Goal: Transaction & Acquisition: Obtain resource

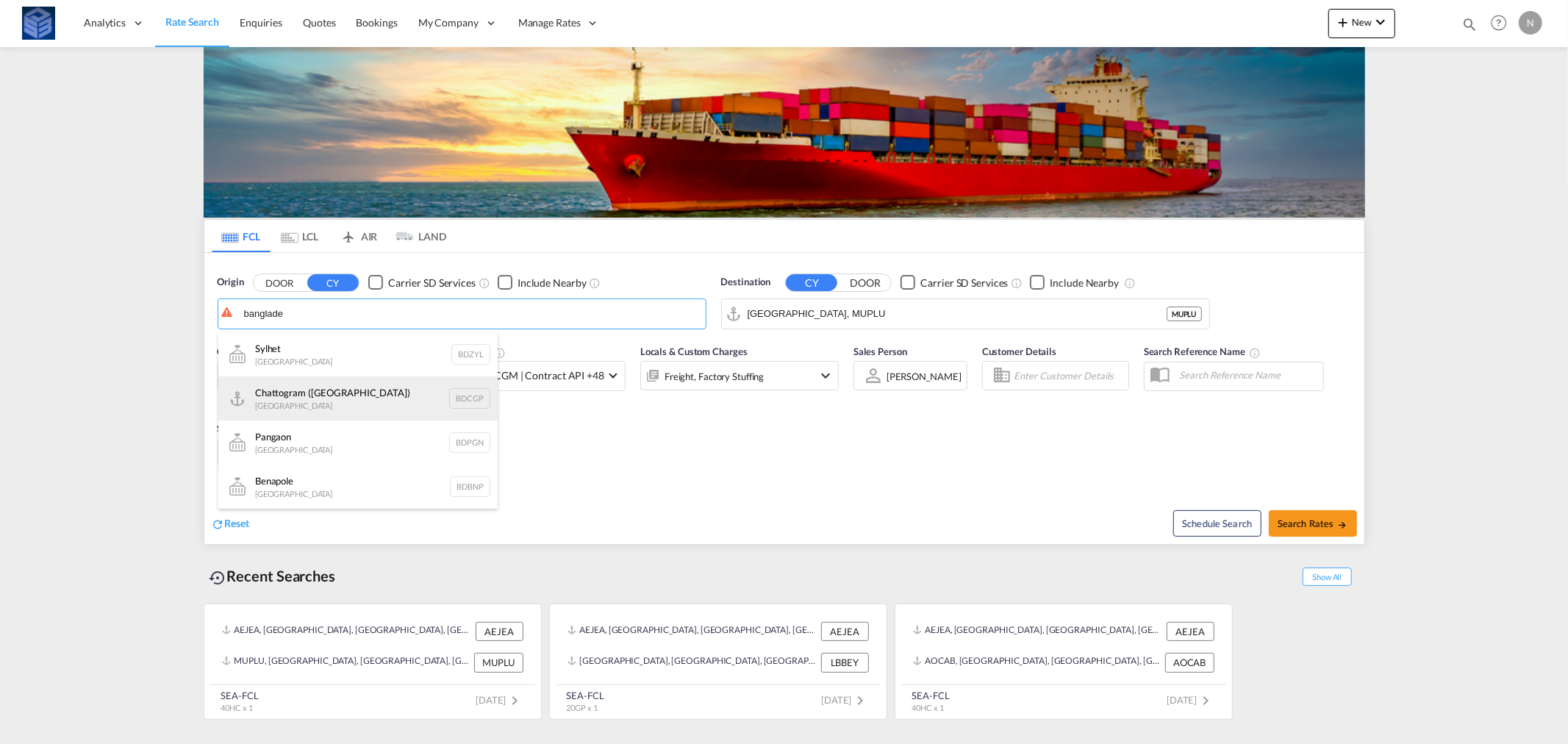
click at [327, 405] on div "Chattogram ([GEOGRAPHIC_DATA]) [GEOGRAPHIC_DATA] BDCGP" at bounding box center [358, 398] width 280 height 44
type input "Chattogram (Chittagong), BDCGP"
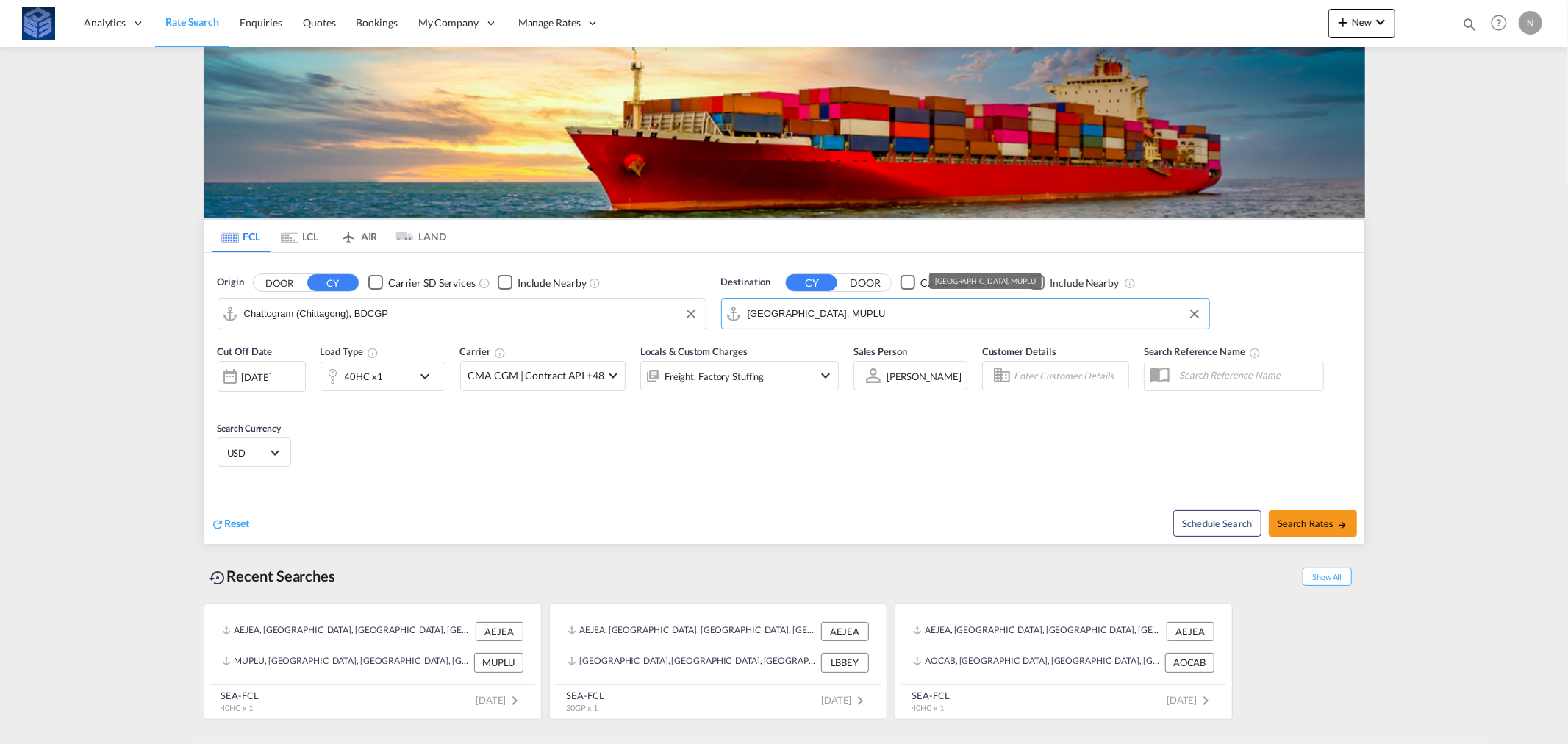
click at [879, 326] on md-autocomplete-wrap "[GEOGRAPHIC_DATA], MUPLU" at bounding box center [974, 318] width 454 height 30
click at [874, 321] on input "[GEOGRAPHIC_DATA], MUPLU" at bounding box center [974, 314] width 454 height 22
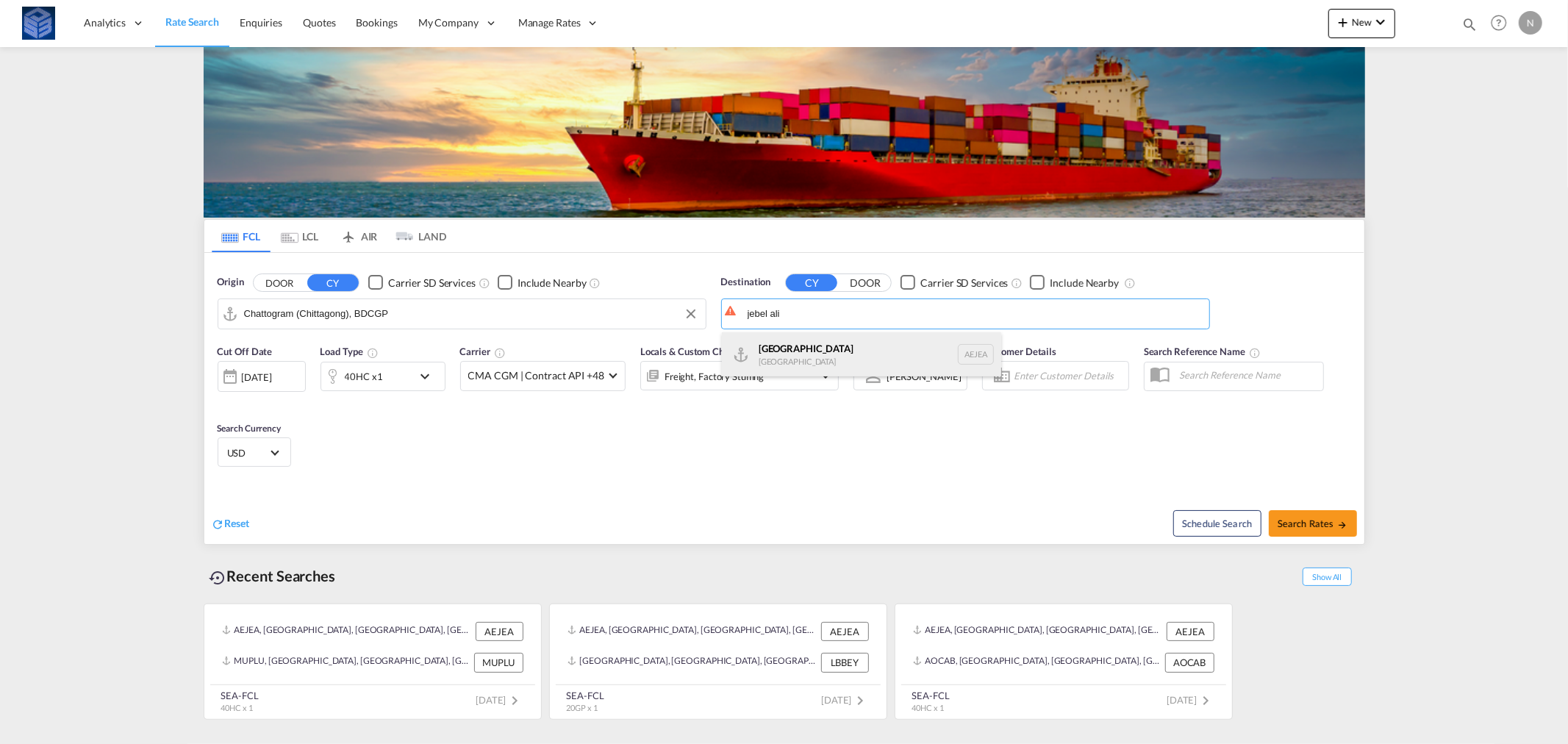
click at [776, 339] on div "[GEOGRAPHIC_DATA] [GEOGRAPHIC_DATA]" at bounding box center [861, 355] width 280 height 44
type input "[GEOGRAPHIC_DATA], [GEOGRAPHIC_DATA]"
click at [371, 380] on div "40HC x1" at bounding box center [363, 376] width 38 height 20
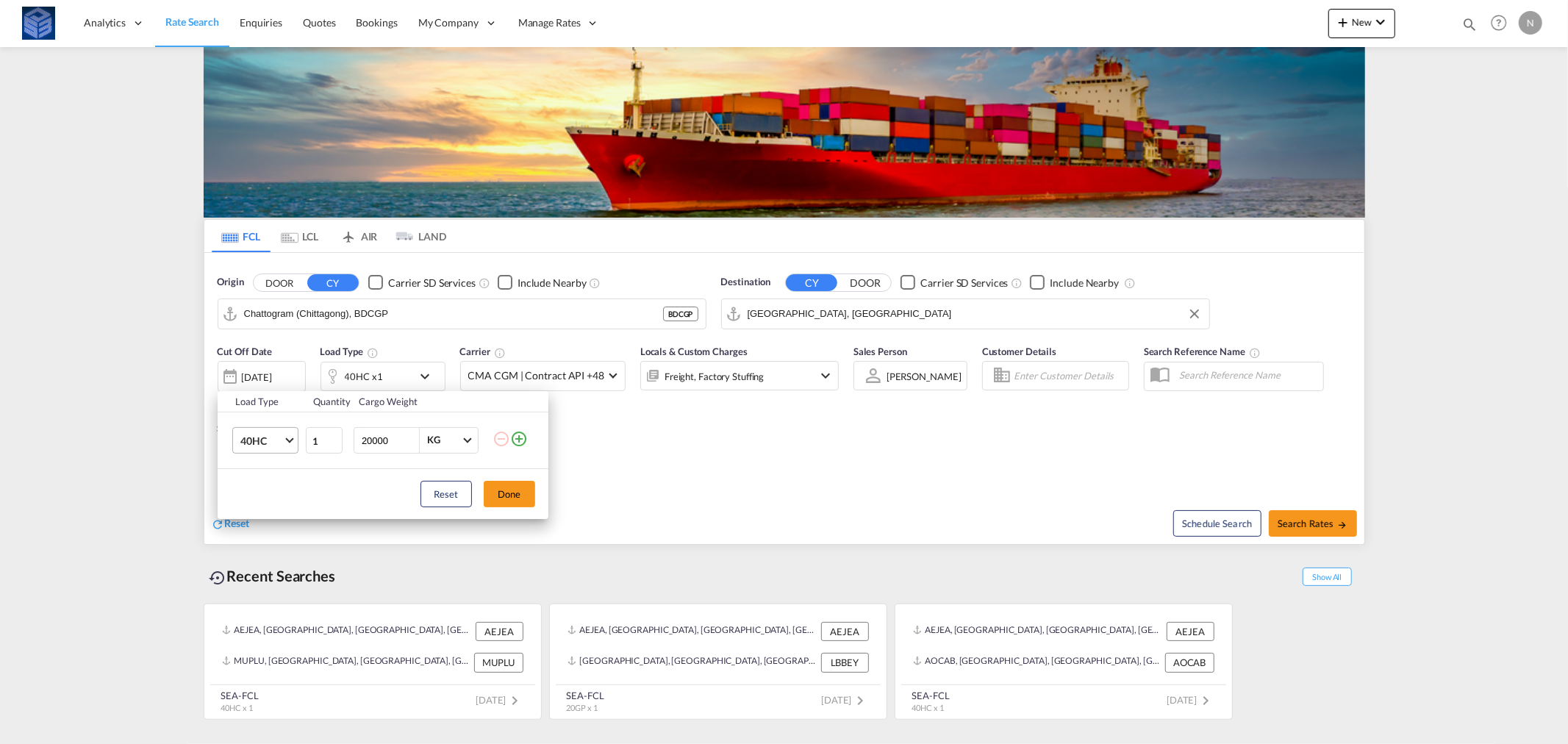
click at [256, 441] on span "40HC" at bounding box center [262, 441] width 43 height 15
click at [255, 376] on div "20GP" at bounding box center [253, 371] width 26 height 15
click at [491, 490] on button "Done" at bounding box center [509, 494] width 52 height 27
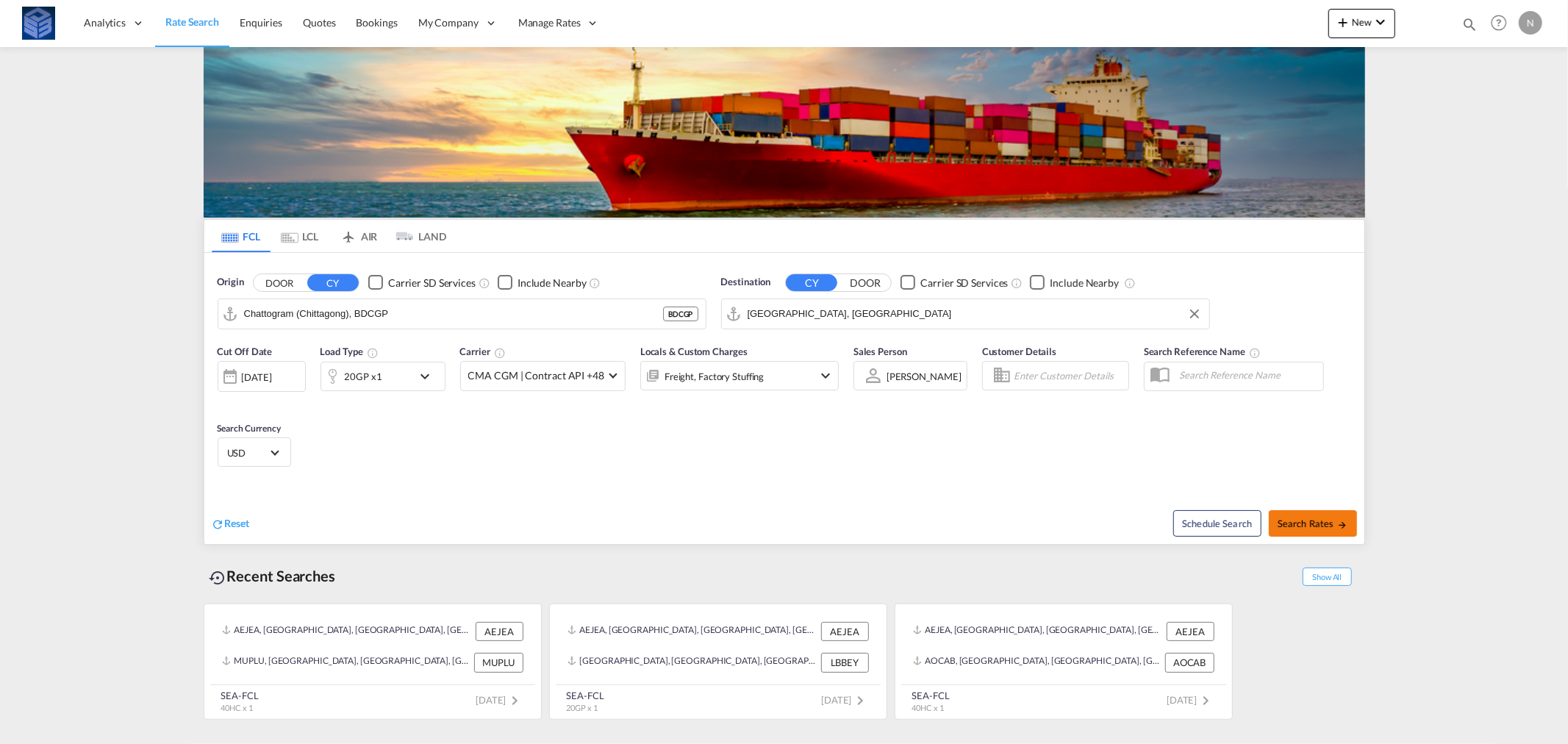
click at [1324, 526] on span "Search Rates" at bounding box center [1312, 523] width 70 height 12
type input "BDCGP to AEJEA / [DATE]"
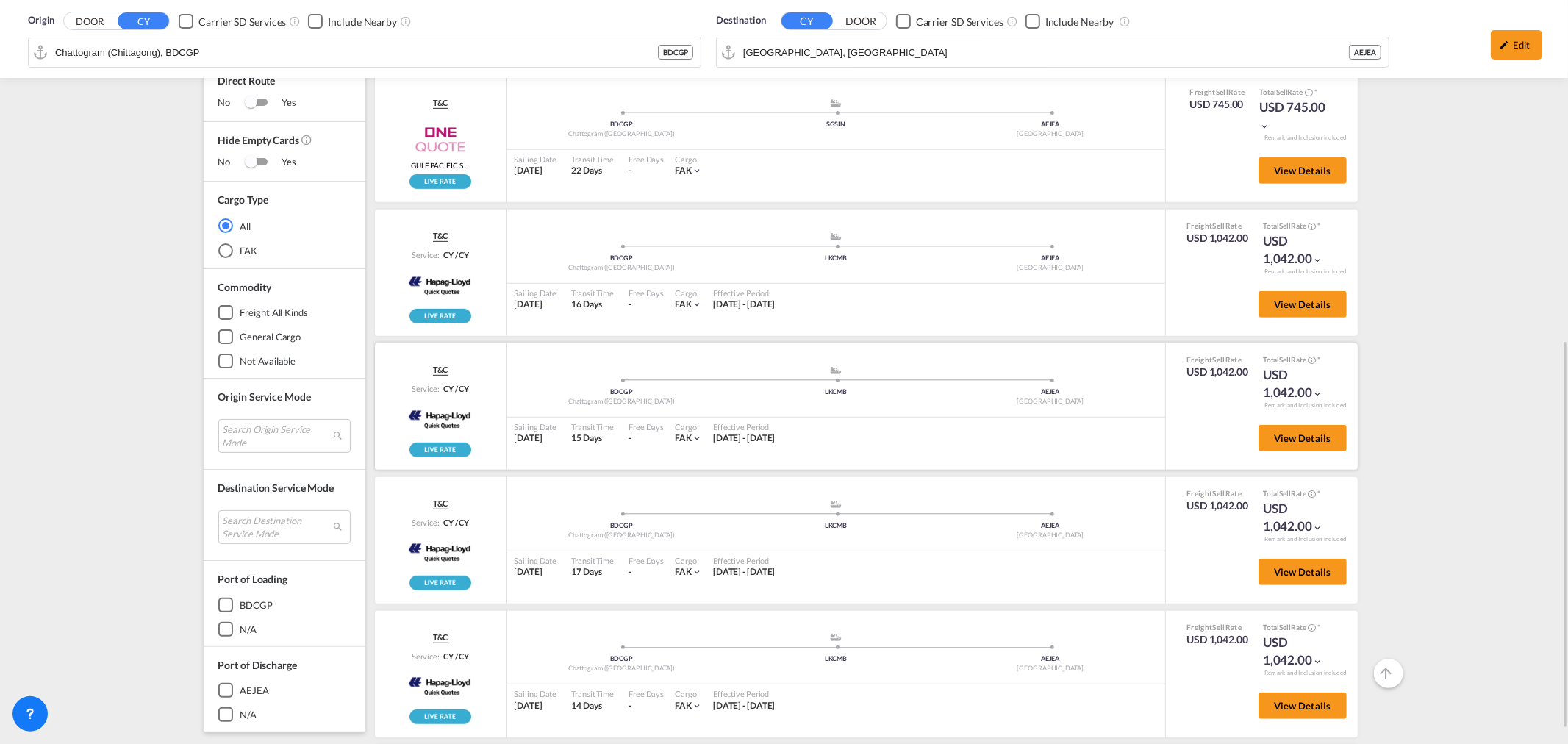
scroll to position [680, 0]
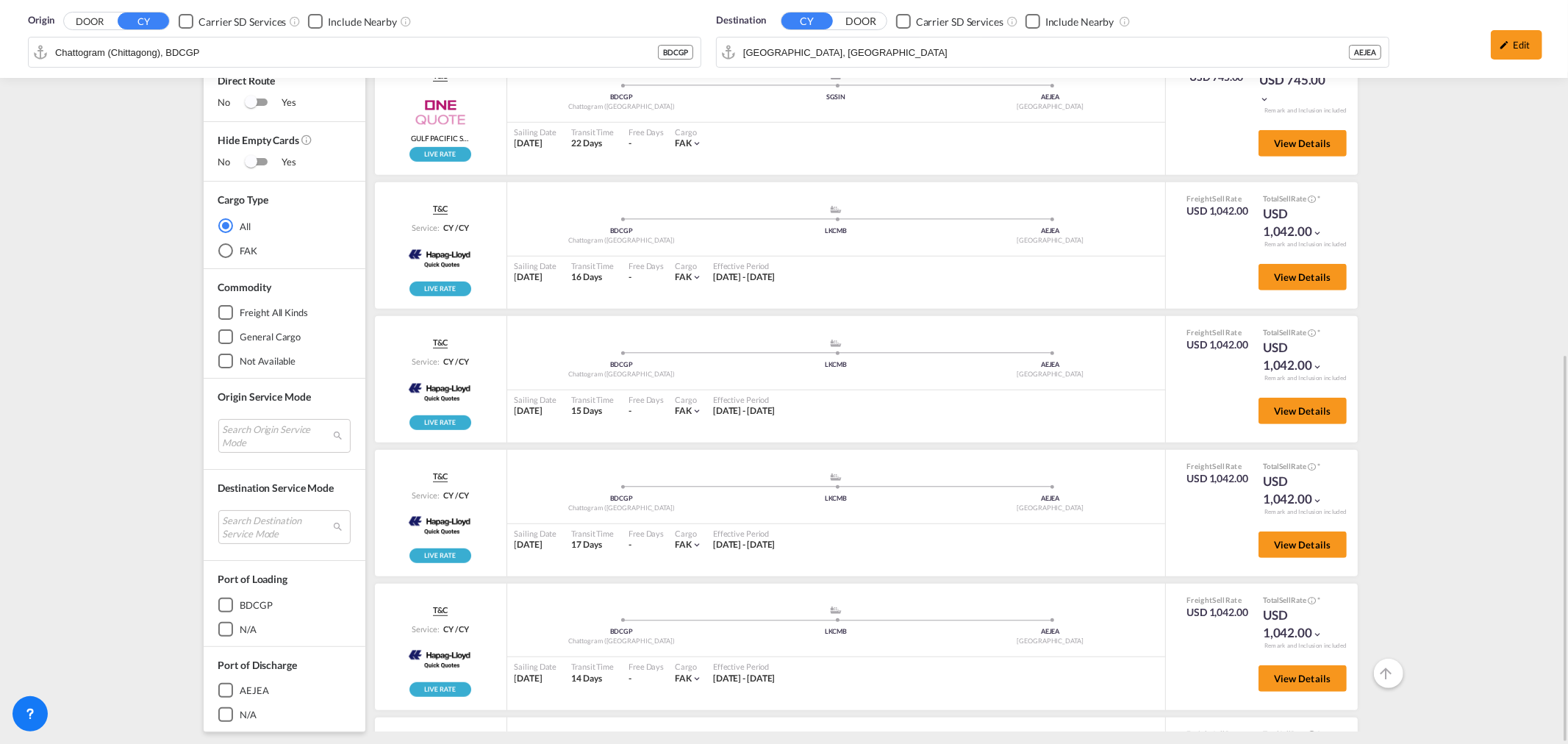
click at [126, 523] on div "Origin DOOR CY Carrier SD Services Include Nearby Chattogram ([GEOGRAPHIC_DATA]…" at bounding box center [784, 56] width 1568 height 1378
